Goal: Navigation & Orientation: Find specific page/section

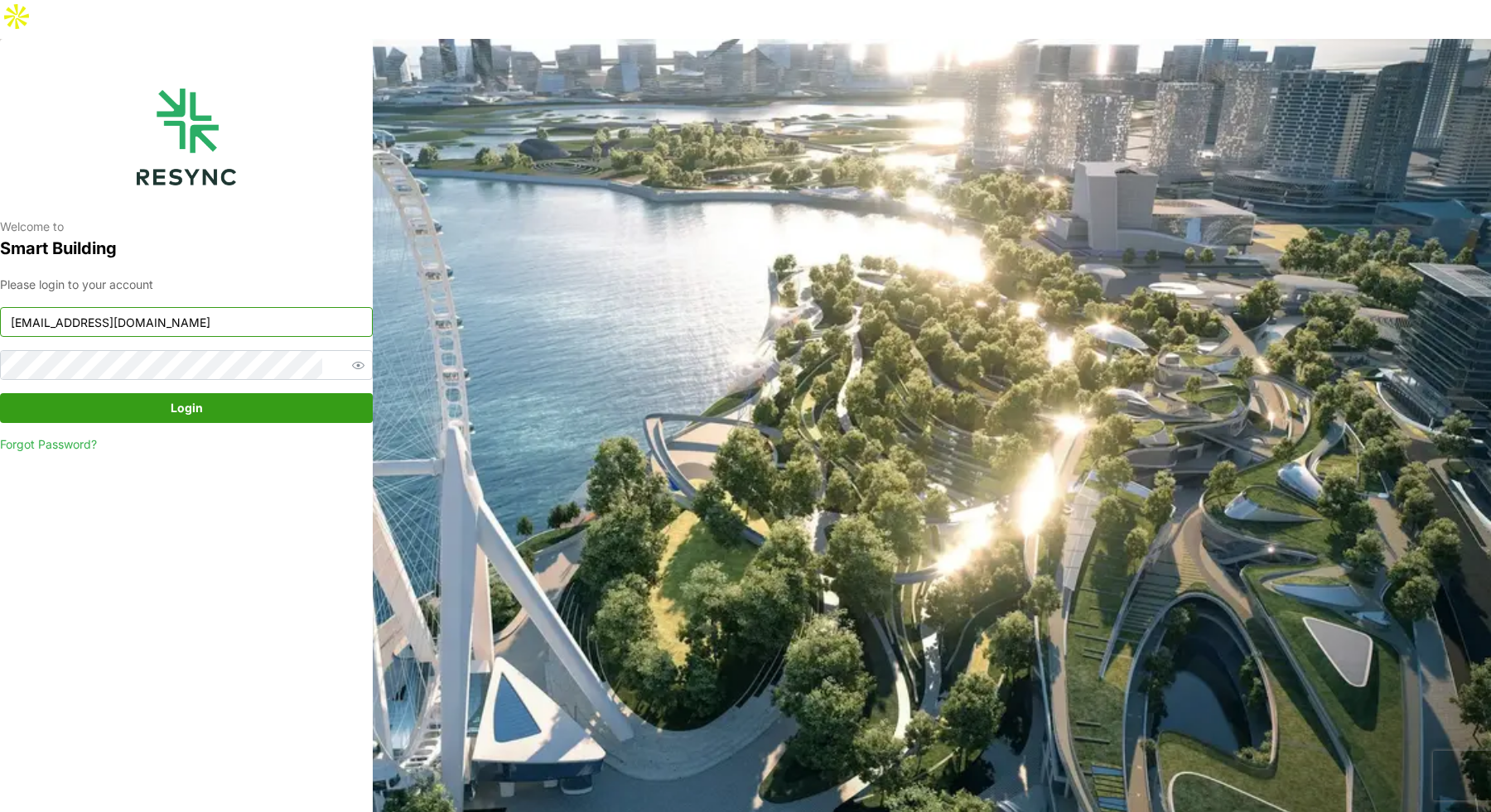
click at [235, 307] on input "mandai_display@resynctech.com" at bounding box center [187, 322] width 373 height 30
type input "demo_user@resynctech.com"
click at [187, 394] on span "Login" at bounding box center [187, 408] width 32 height 28
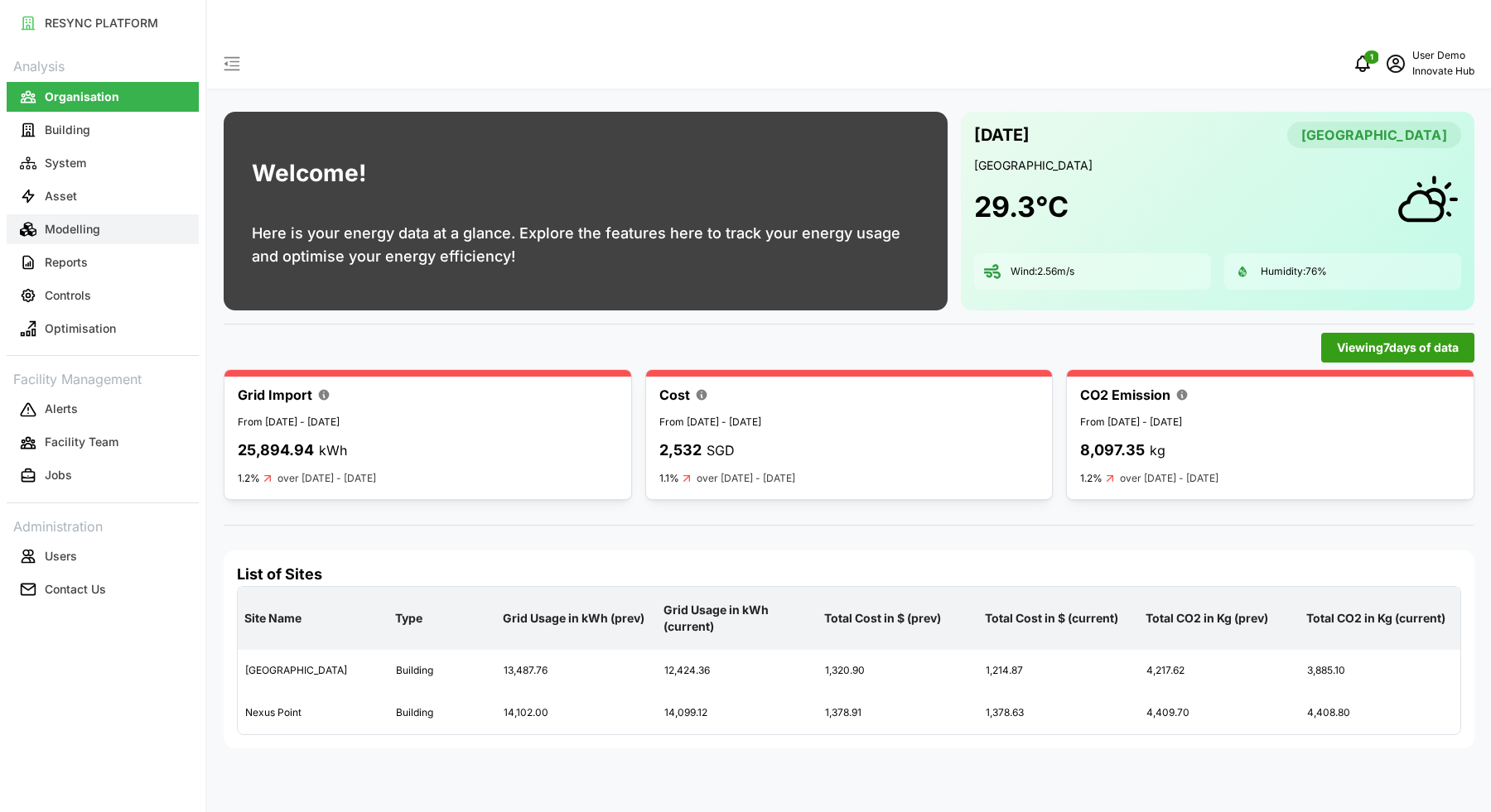
click at [88, 221] on p "Modelling" at bounding box center [72, 229] width 56 height 17
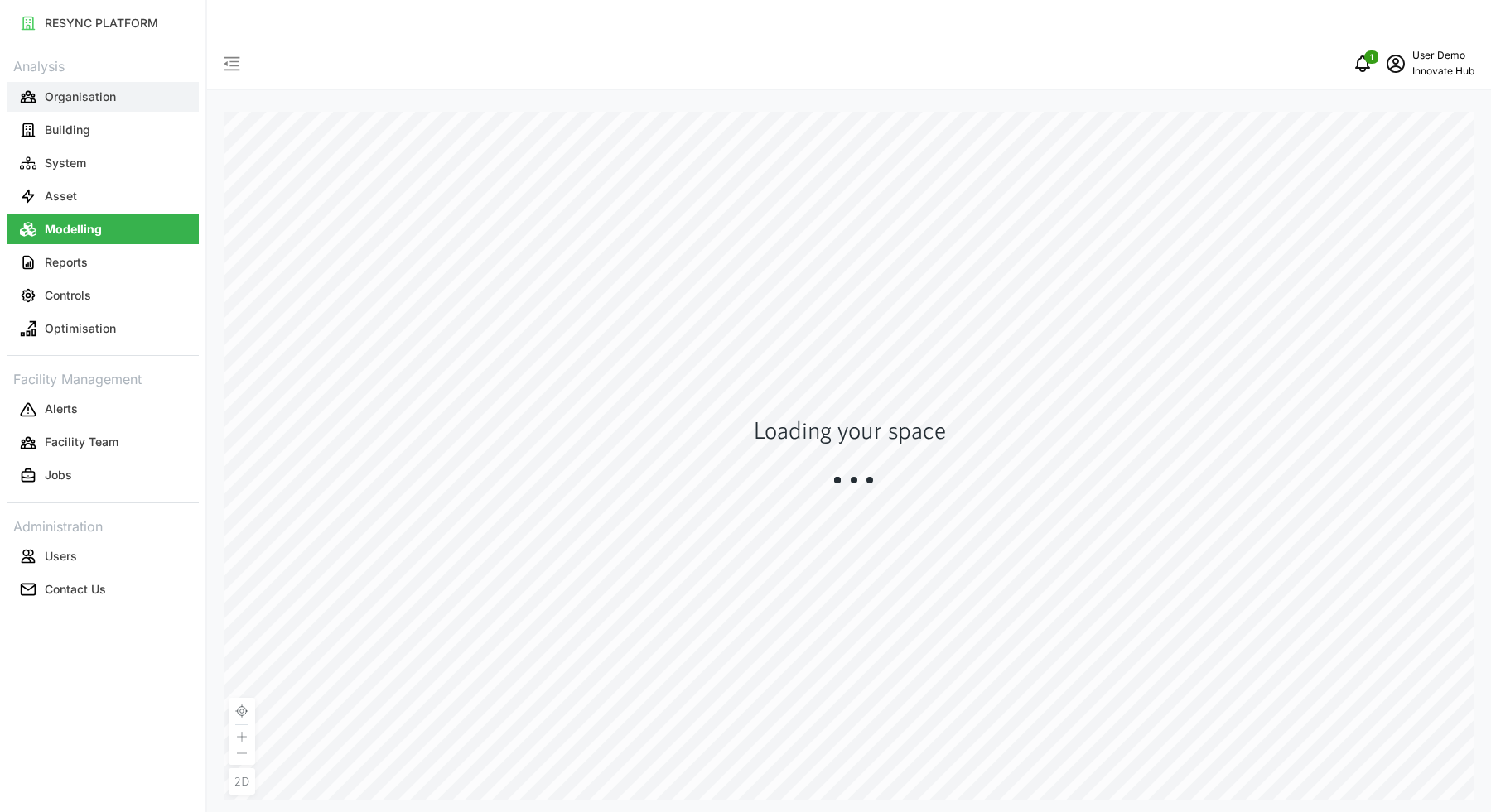
click at [115, 100] on button "Organisation" at bounding box center [102, 97] width 192 height 30
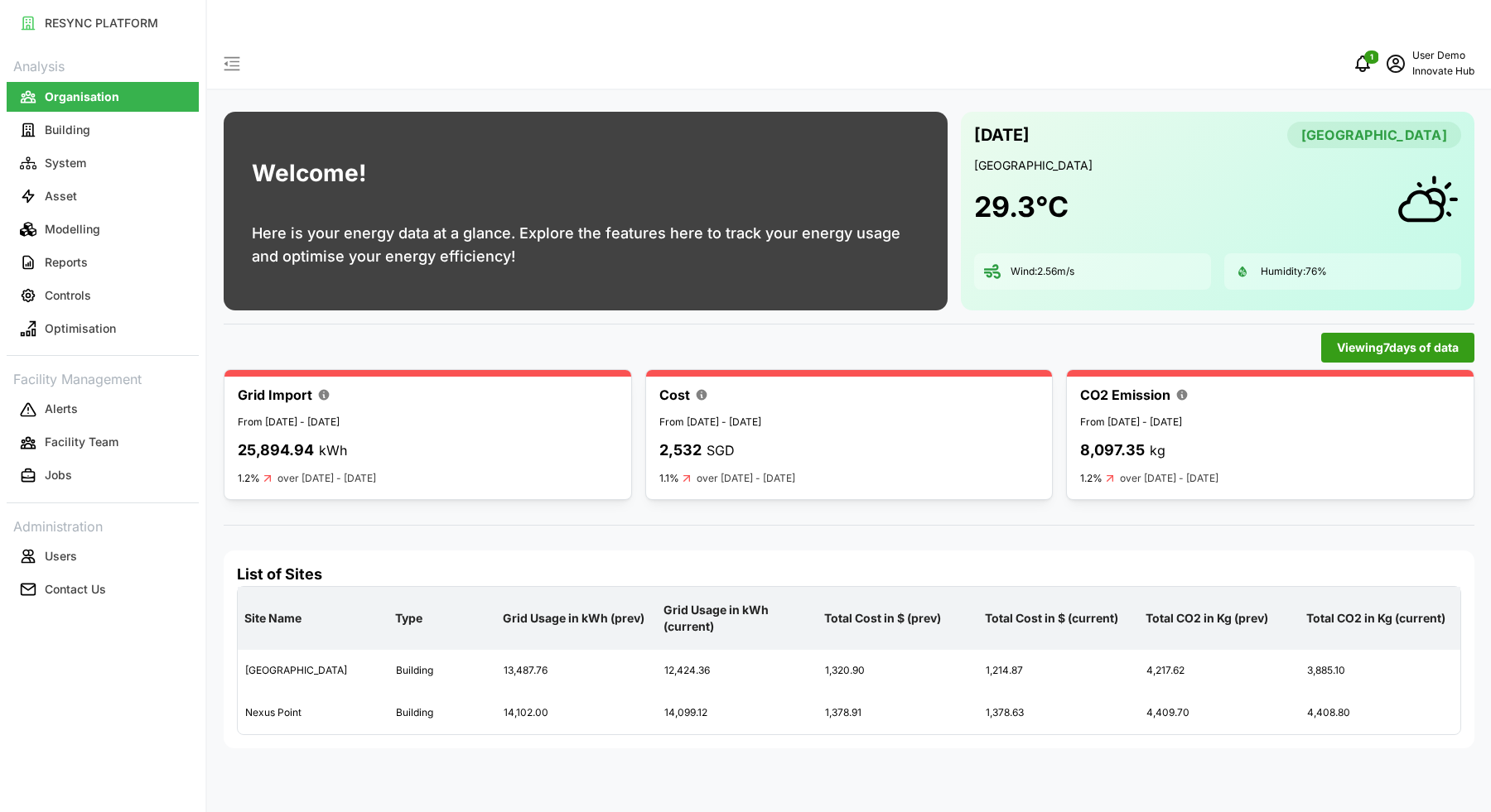
click at [929, 564] on h4 "List of Sites" at bounding box center [849, 574] width 1225 height 21
click at [73, 232] on p "Modelling" at bounding box center [72, 229] width 56 height 17
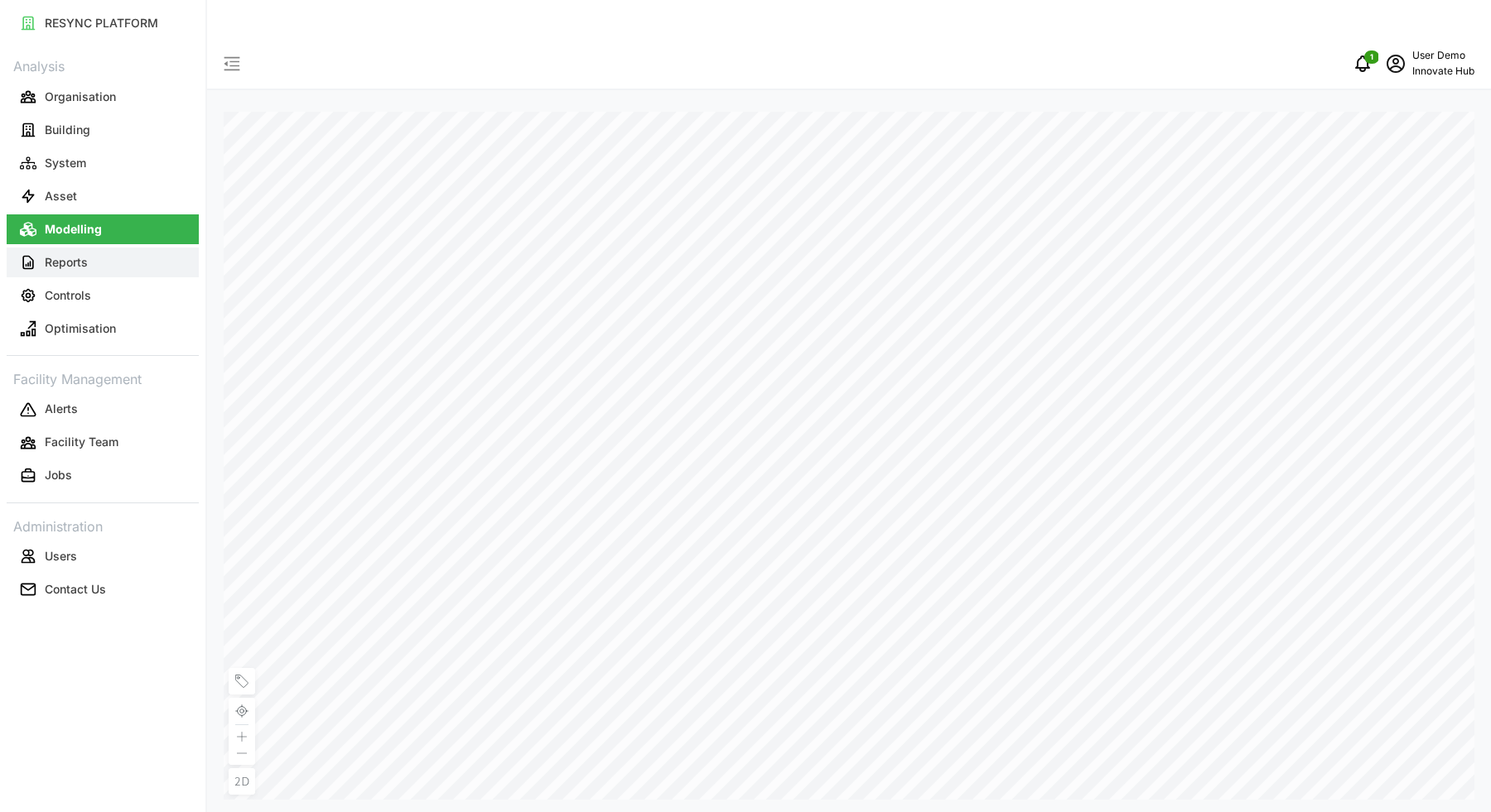
click at [116, 265] on button "Reports" at bounding box center [102, 263] width 192 height 30
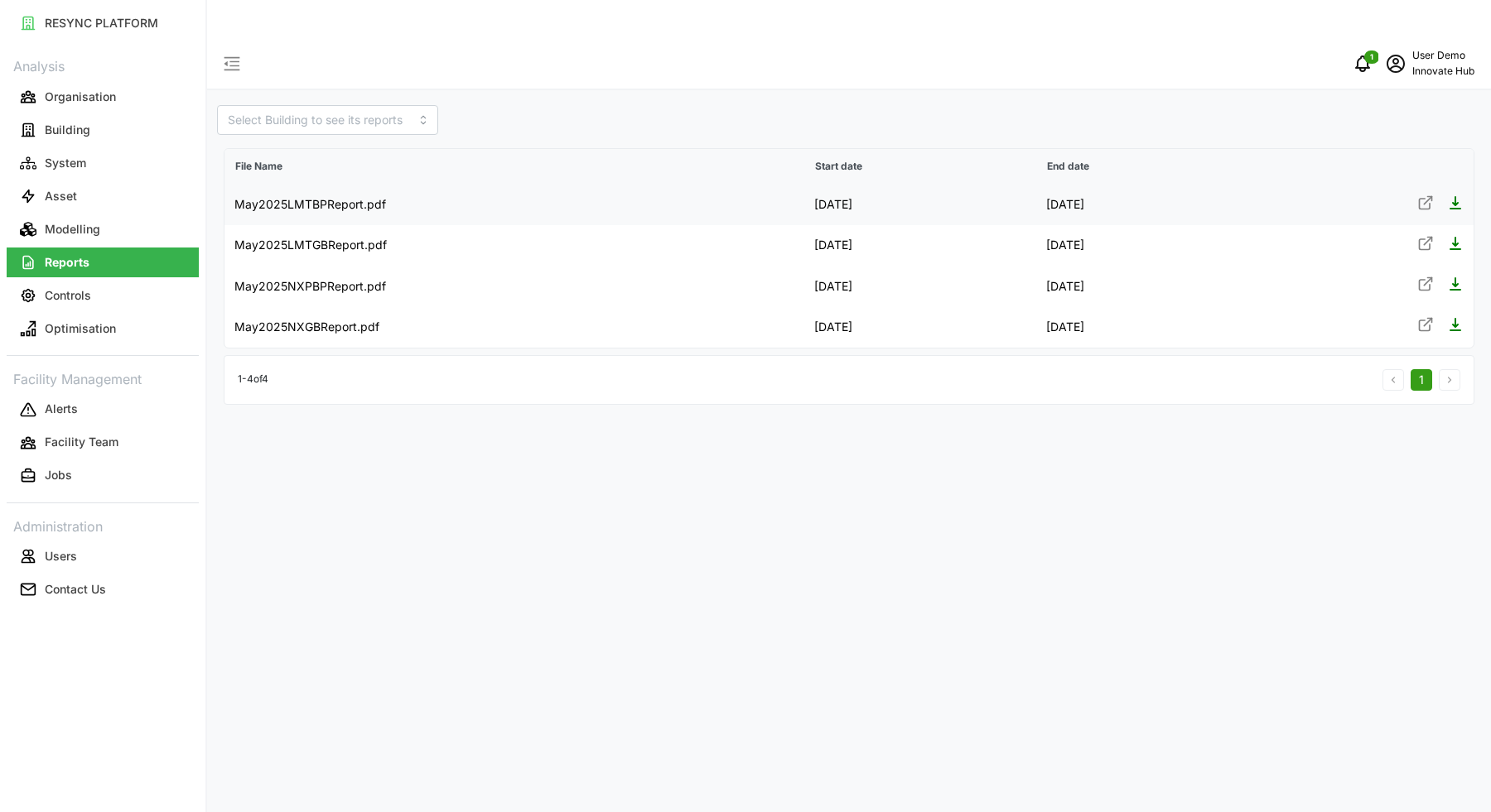
click at [1426, 195] on icon at bounding box center [1426, 203] width 17 height 17
click at [1423, 235] on icon at bounding box center [1426, 243] width 17 height 17
click at [78, 449] on p "Facility Team" at bounding box center [81, 443] width 73 height 17
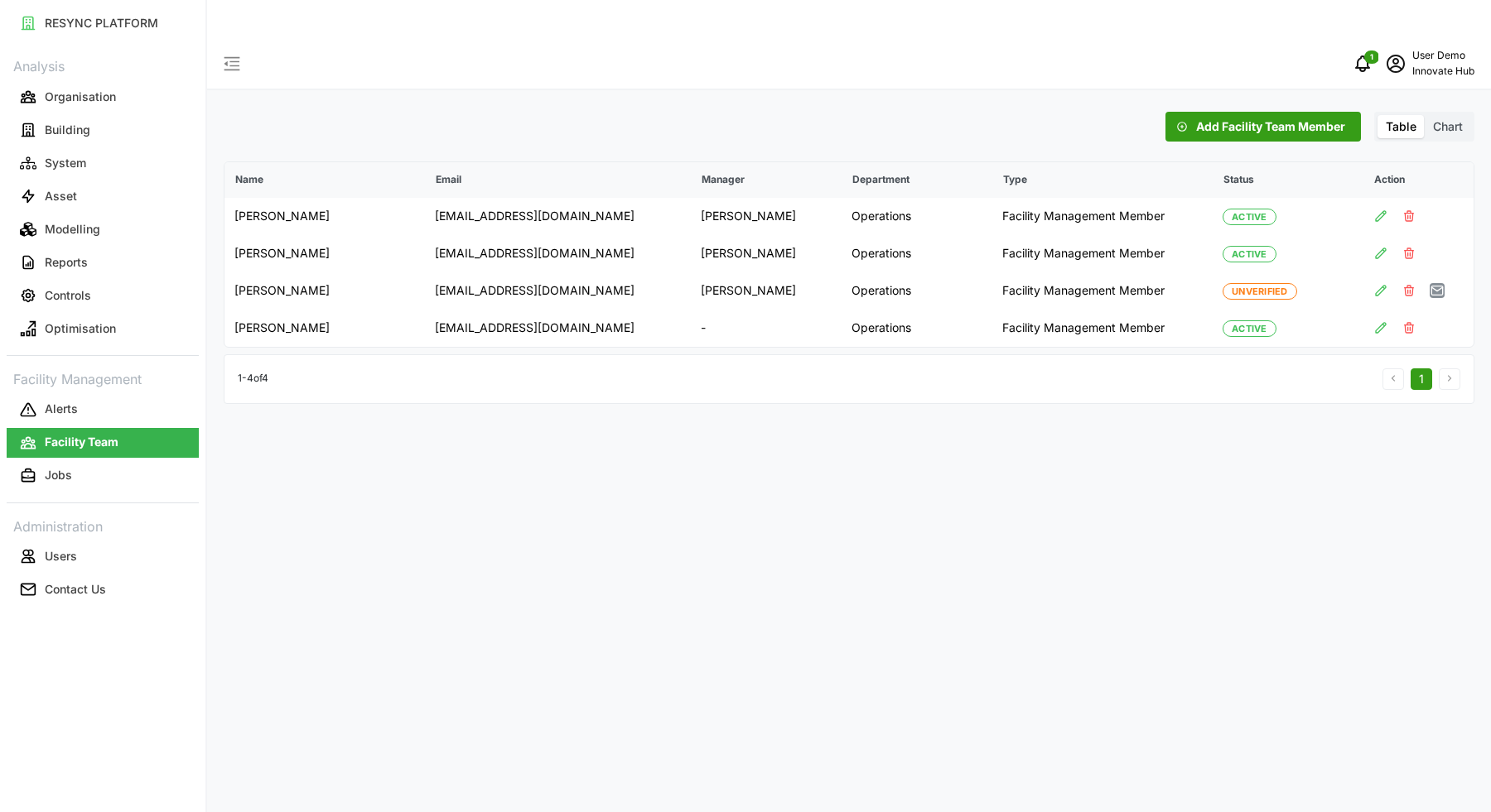
click at [1445, 119] on span "Chart" at bounding box center [1448, 125] width 30 height 14
click at [1425, 115] on input "Chart" at bounding box center [1425, 115] width 0 height 0
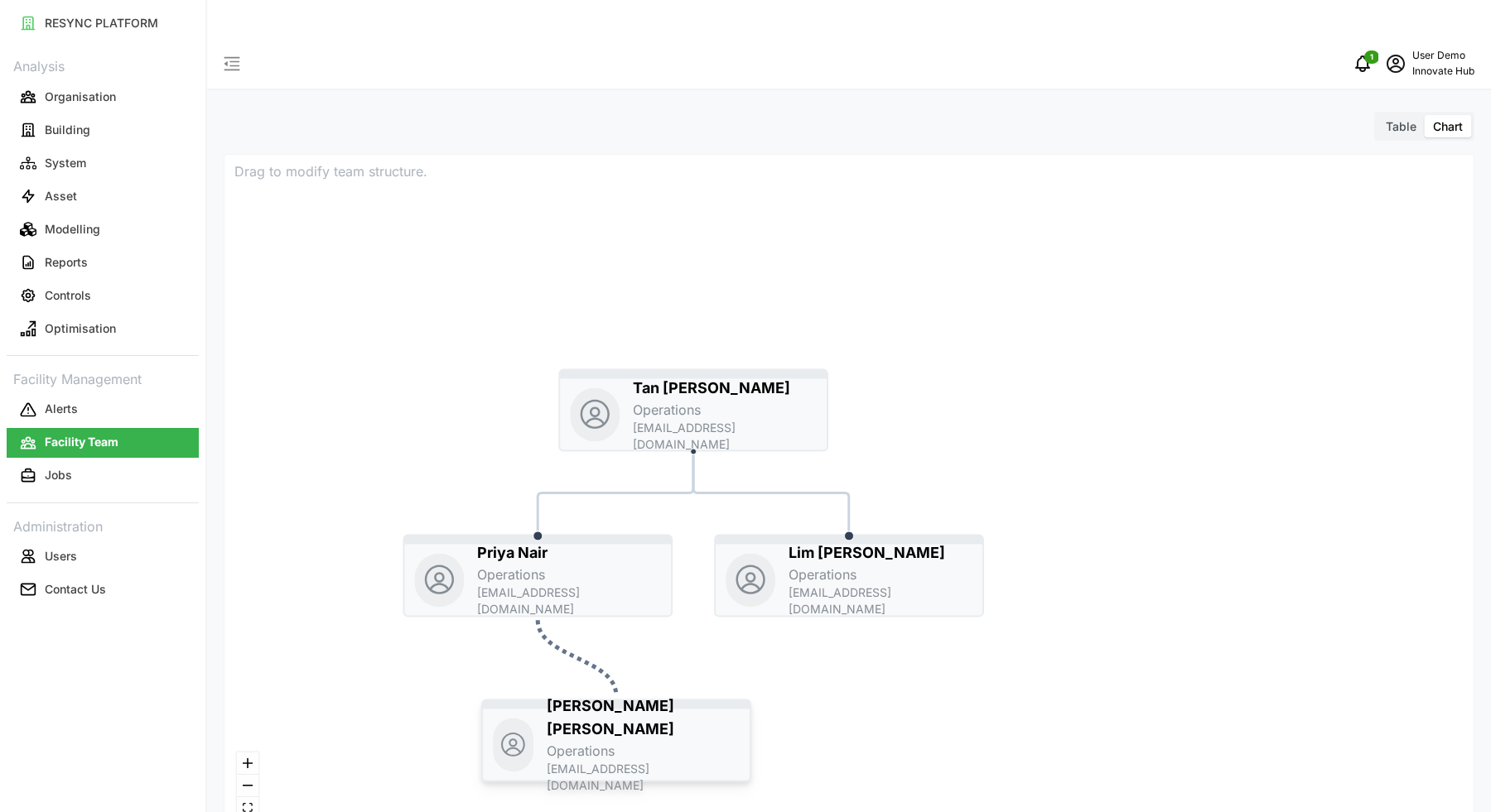
drag, startPoint x: 844, startPoint y: 535, endPoint x: 611, endPoint y: 700, distance: 285.5
click at [611, 700] on p "[PERSON_NAME]" at bounding box center [643, 718] width 193 height 46
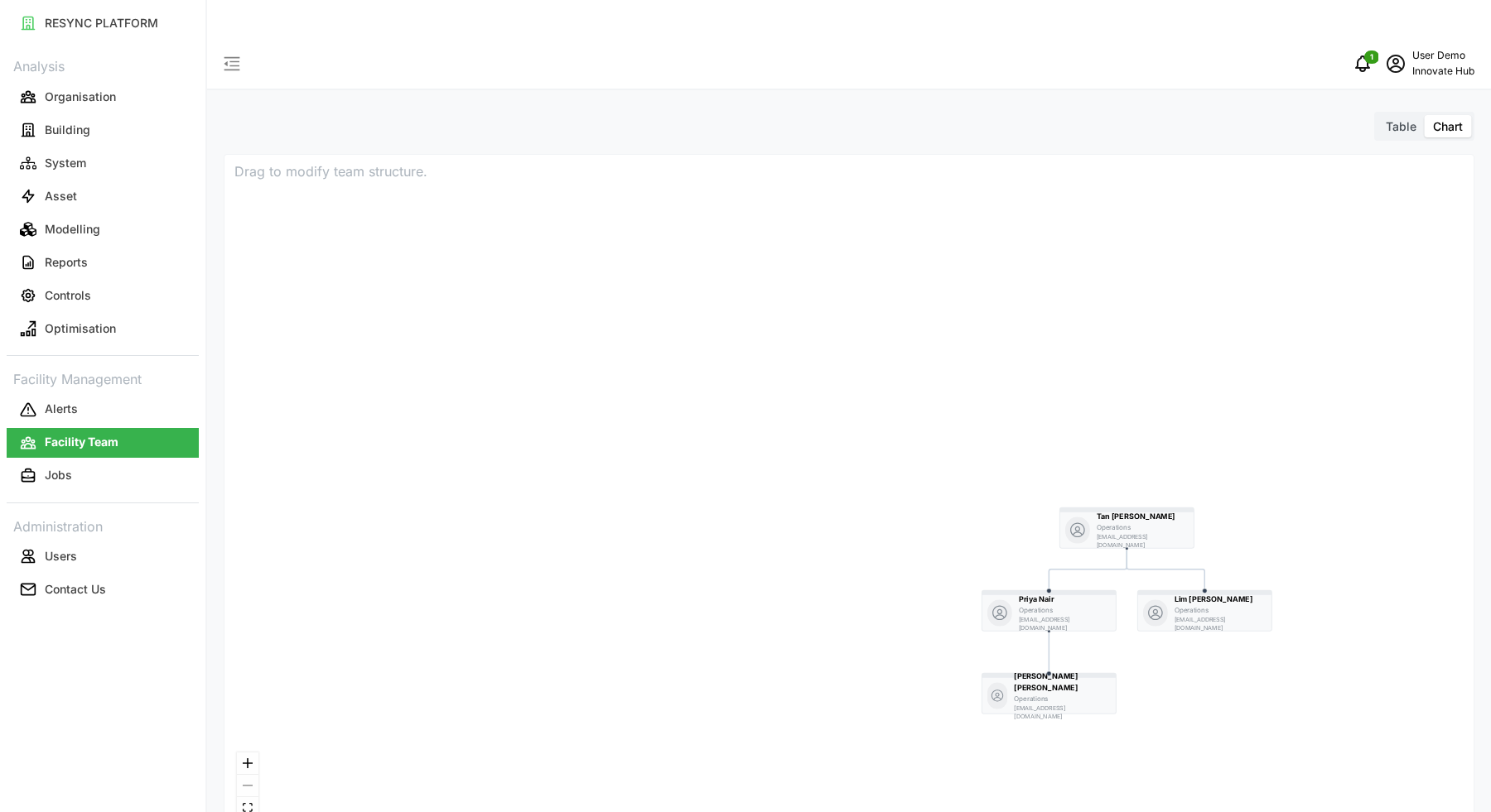
drag, startPoint x: 929, startPoint y: 614, endPoint x: 1184, endPoint y: 613, distance: 255.0
click at [1184, 613] on div "[PERSON_NAME] Operations [EMAIL_ADDRESS][DOMAIN_NAME] [PERSON_NAME] Operations …" at bounding box center [849, 493] width 1250 height 677
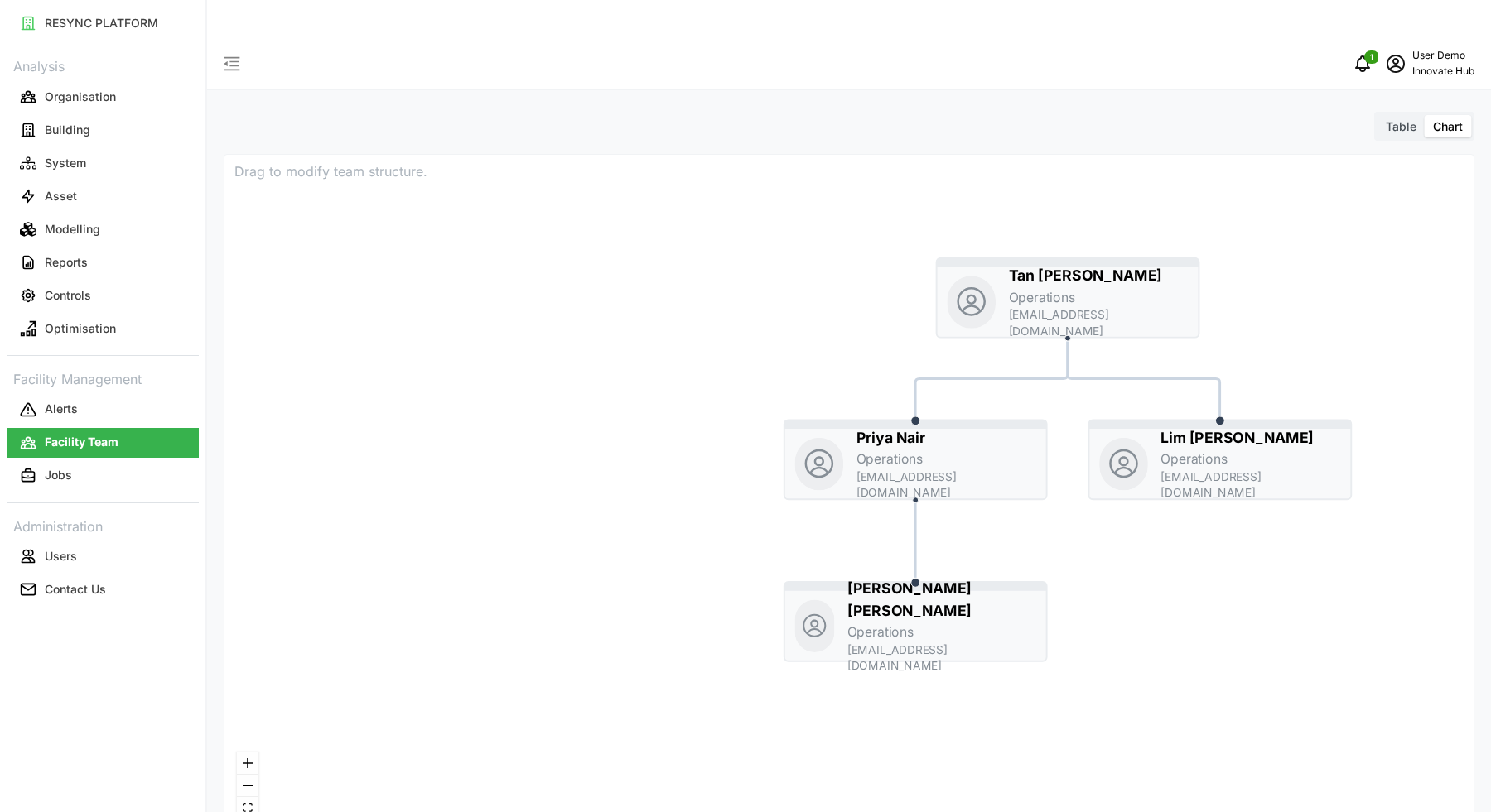
drag, startPoint x: 972, startPoint y: 596, endPoint x: 656, endPoint y: 390, distance: 377.2
click at [656, 390] on div "[PERSON_NAME] Operations [EMAIL_ADDRESS][DOMAIN_NAME] [PERSON_NAME] Operations …" at bounding box center [849, 493] width 1250 height 677
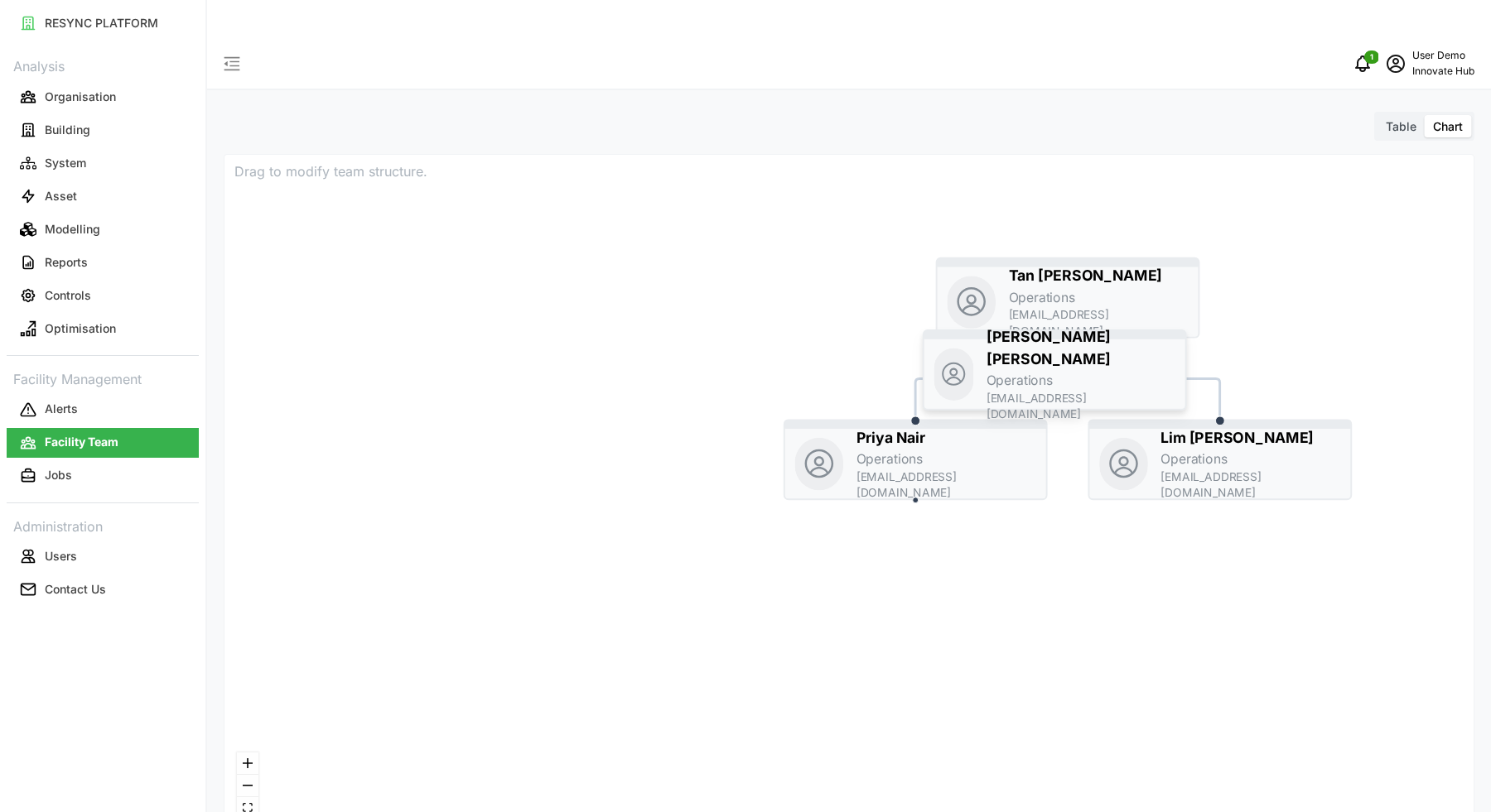
drag, startPoint x: 941, startPoint y: 583, endPoint x: 1078, endPoint y: 329, distance: 288.6
click at [1078, 329] on p "[PERSON_NAME]" at bounding box center [1081, 348] width 188 height 45
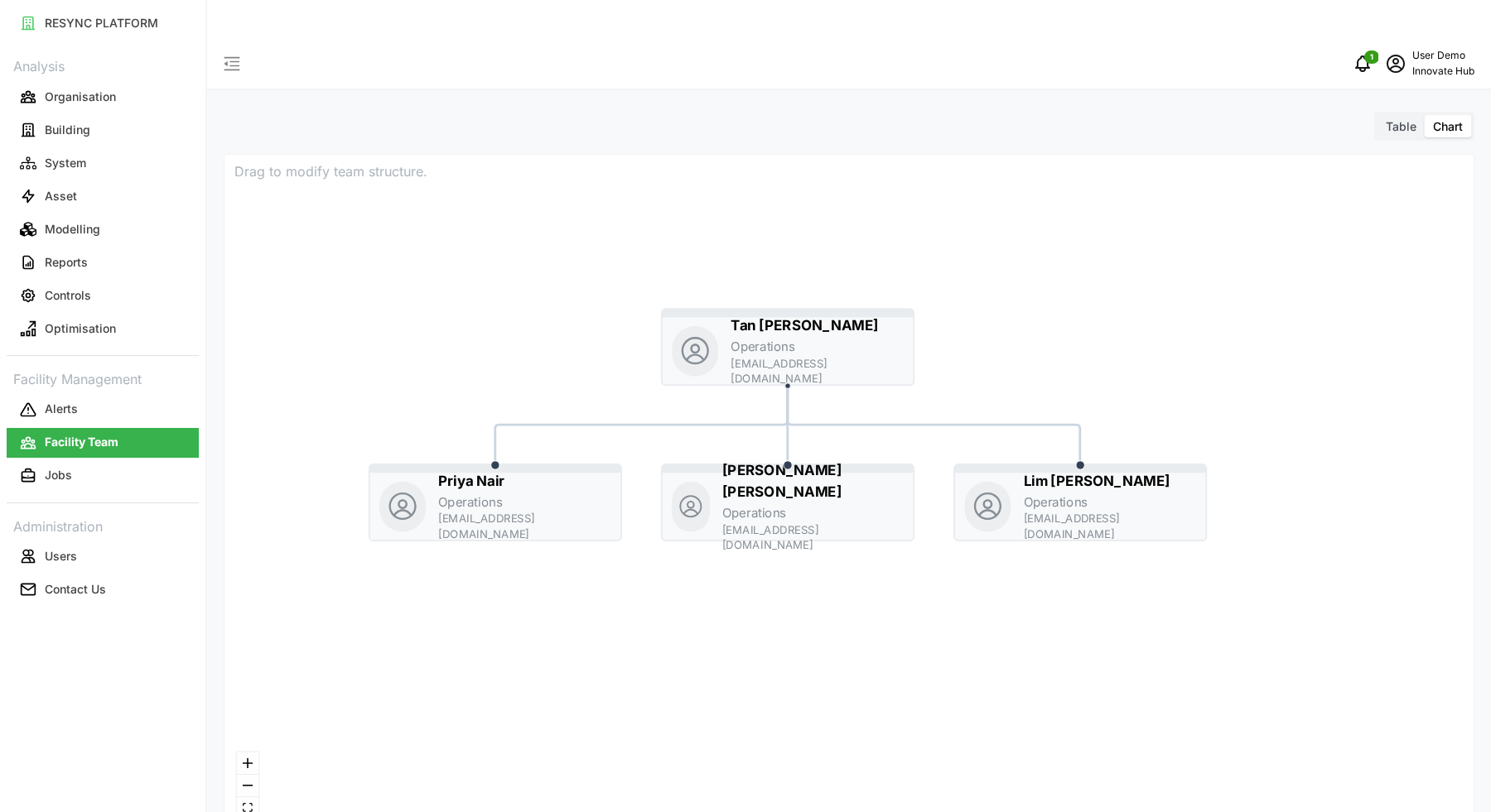
drag, startPoint x: 1245, startPoint y: 572, endPoint x: 835, endPoint y: 605, distance: 411.3
click at [835, 605] on div "[PERSON_NAME] Operations [EMAIL_ADDRESS][DOMAIN_NAME] [PERSON_NAME] Operations …" at bounding box center [849, 493] width 1250 height 677
